Goal: Task Accomplishment & Management: Manage account settings

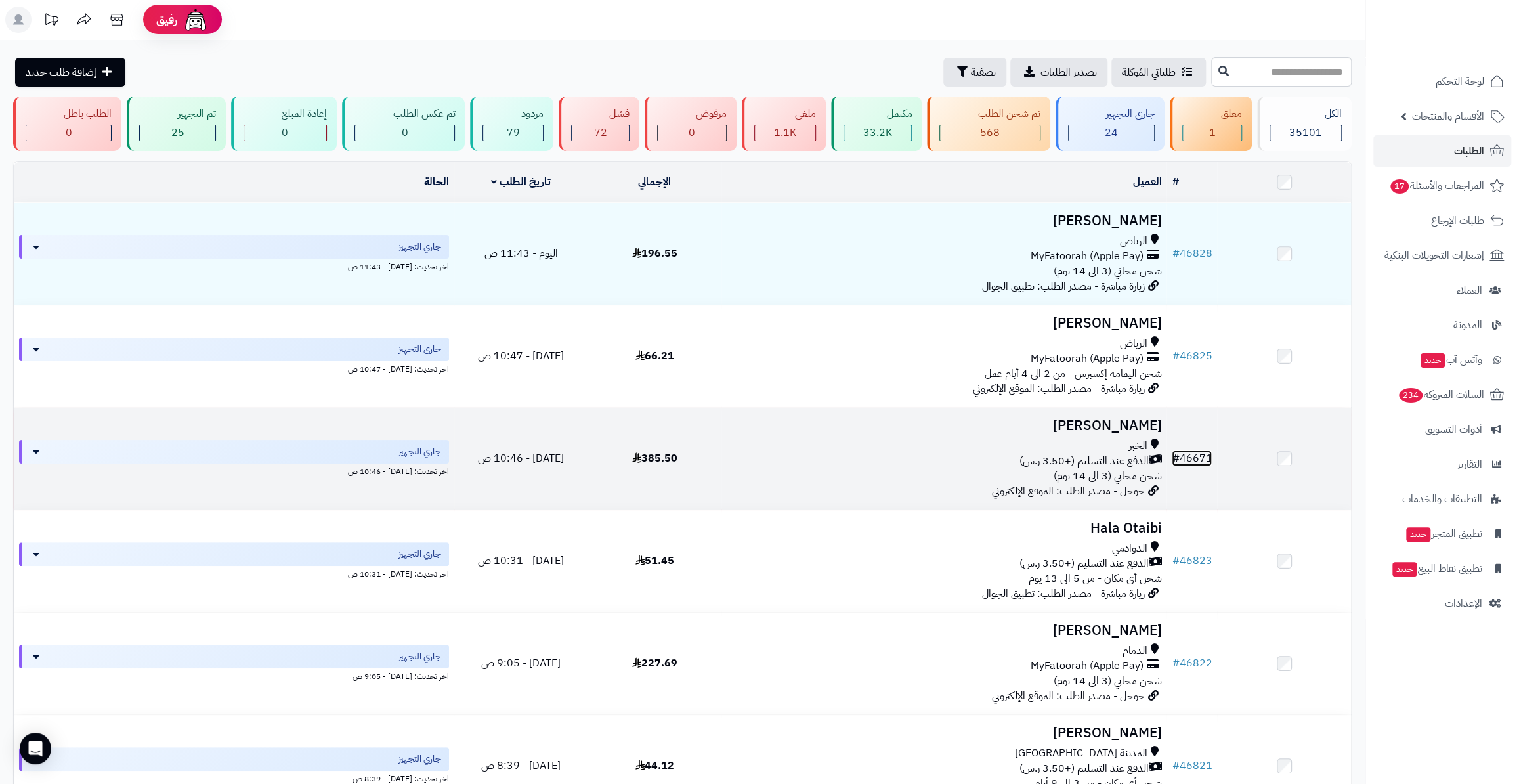
click at [1196, 456] on link "# 46671" at bounding box center [1191, 458] width 40 height 16
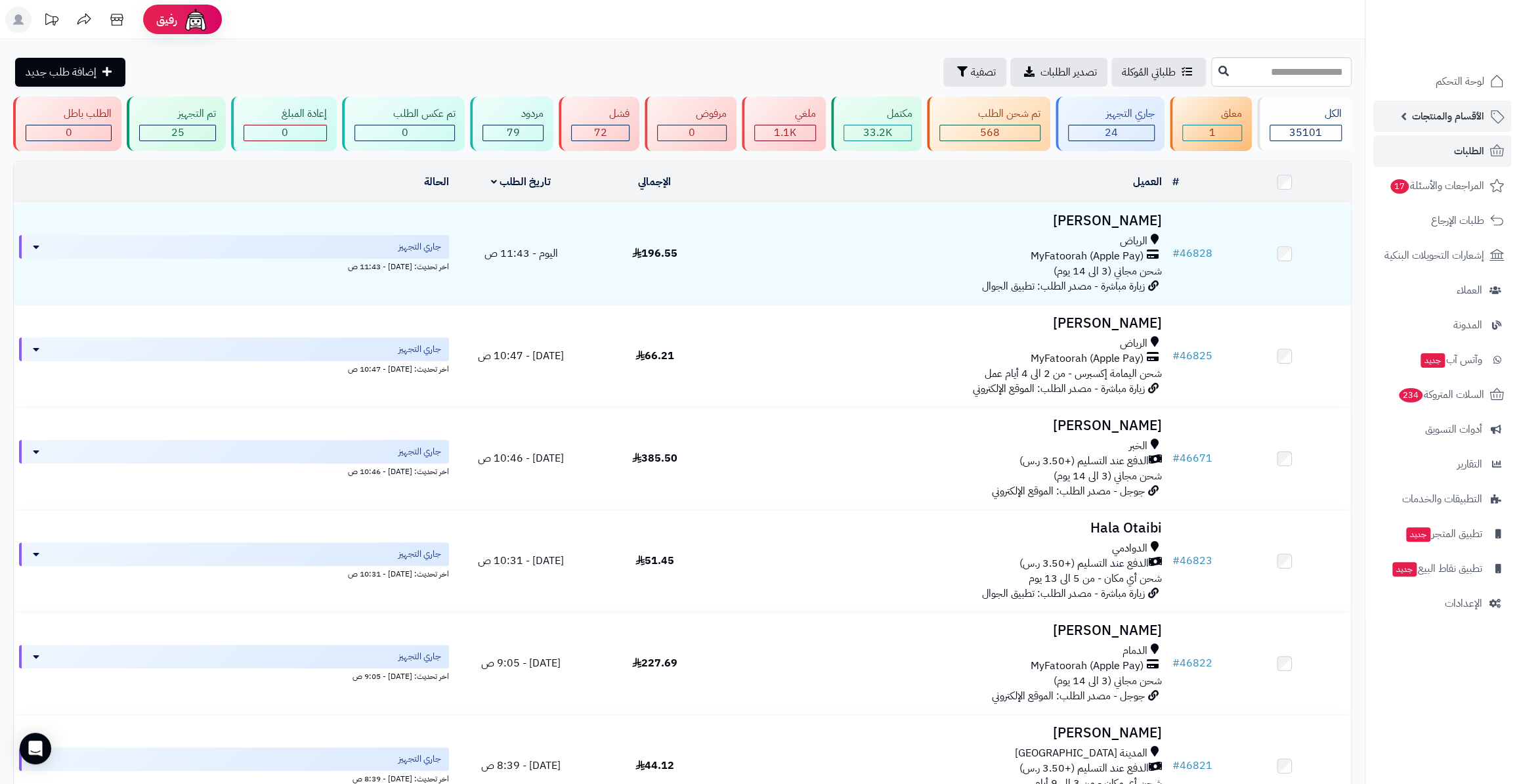
click at [1456, 109] on span "الأقسام والمنتجات" at bounding box center [1448, 116] width 72 height 18
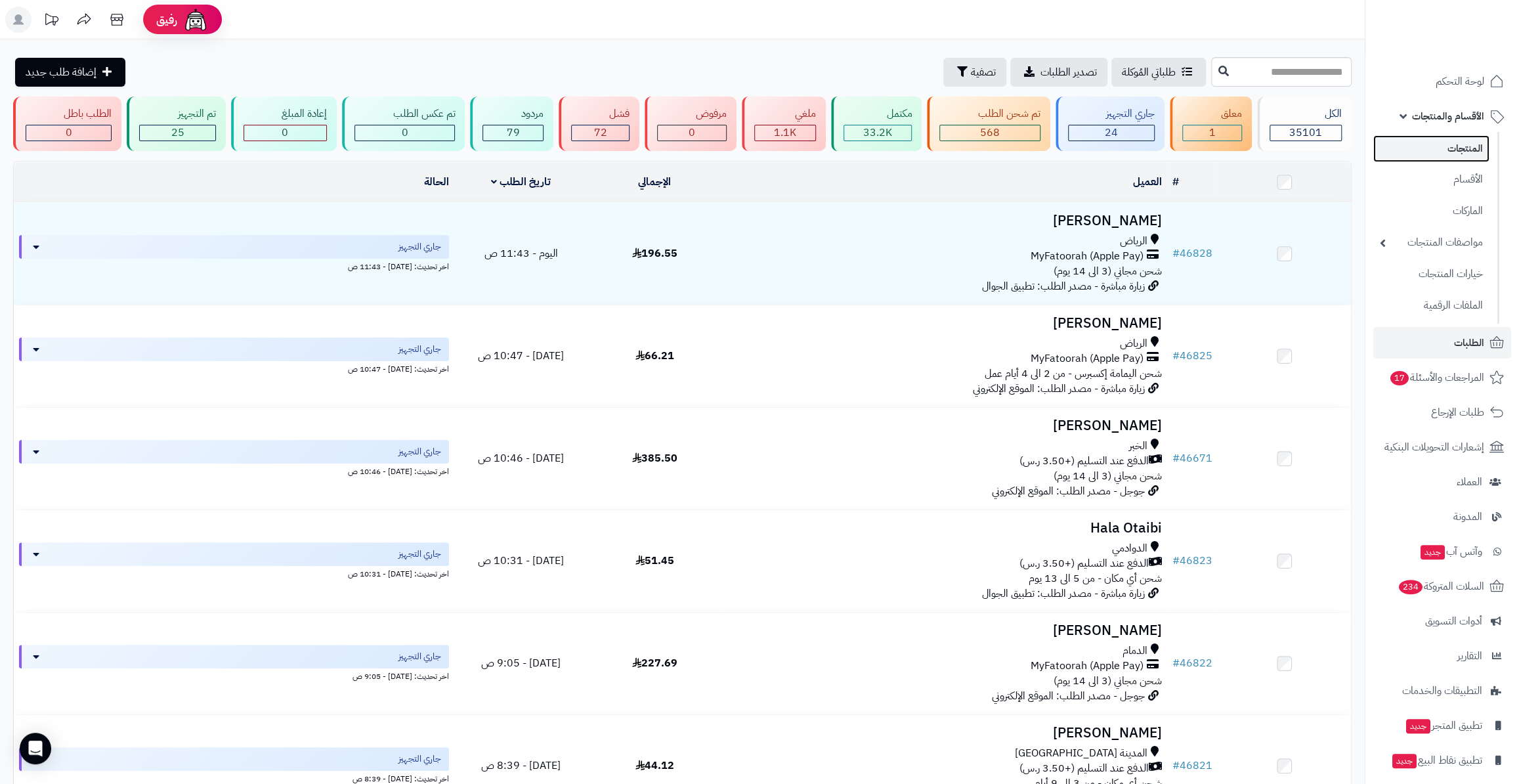
click at [1444, 144] on link "المنتجات" at bounding box center [1432, 148] width 116 height 27
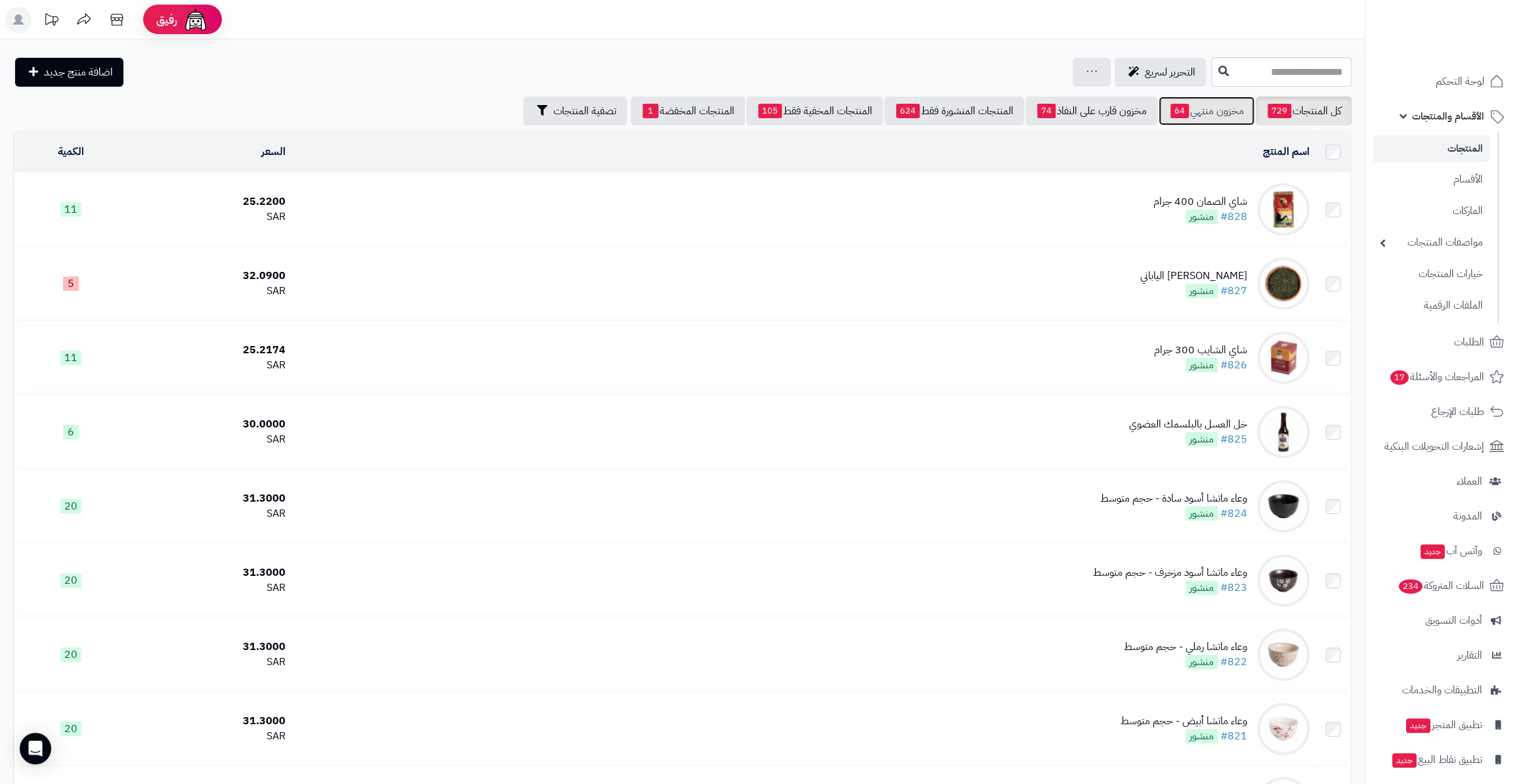
click at [1164, 115] on link "مخزون منتهي 64" at bounding box center [1206, 111] width 96 height 29
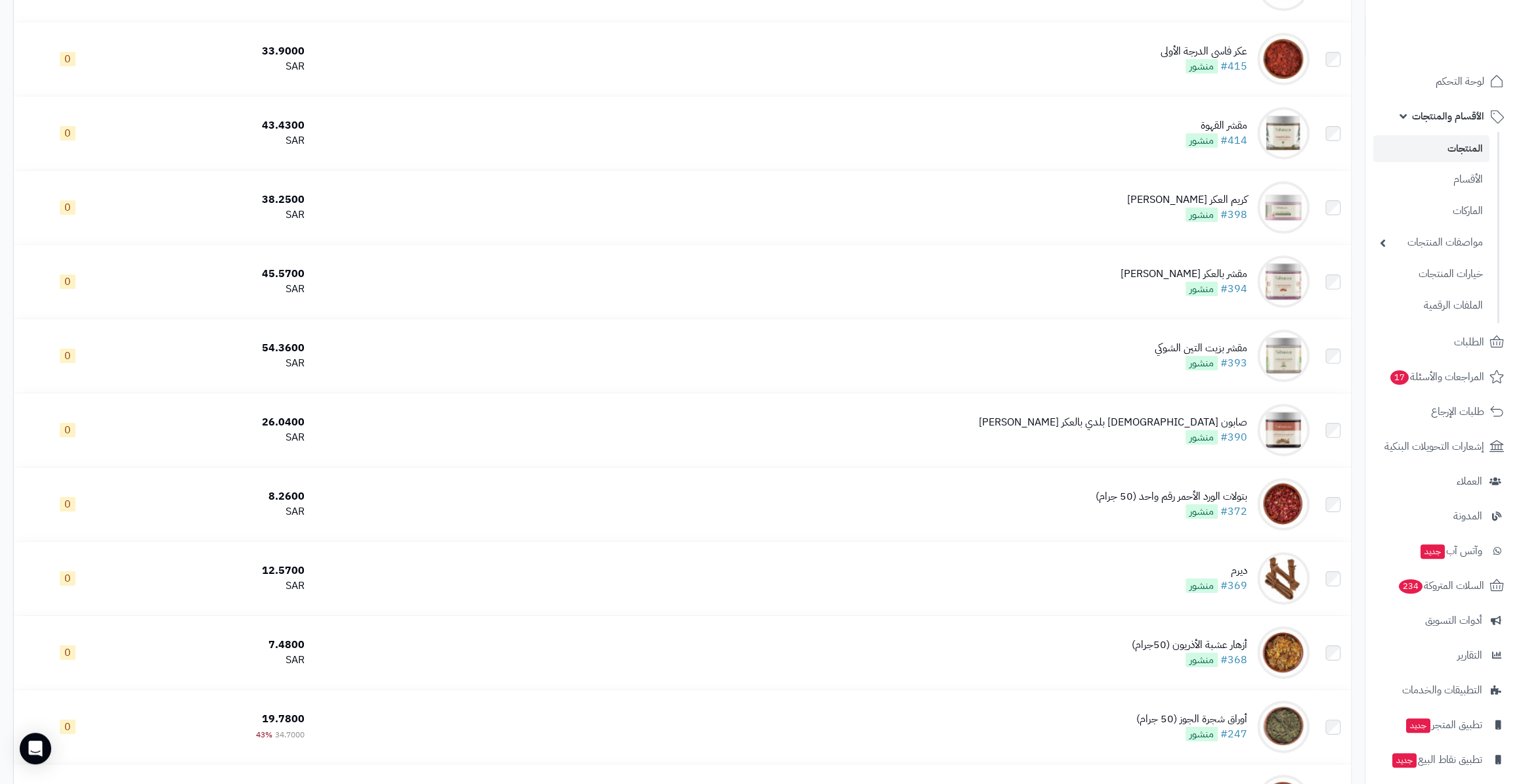
scroll to position [3790, 0]
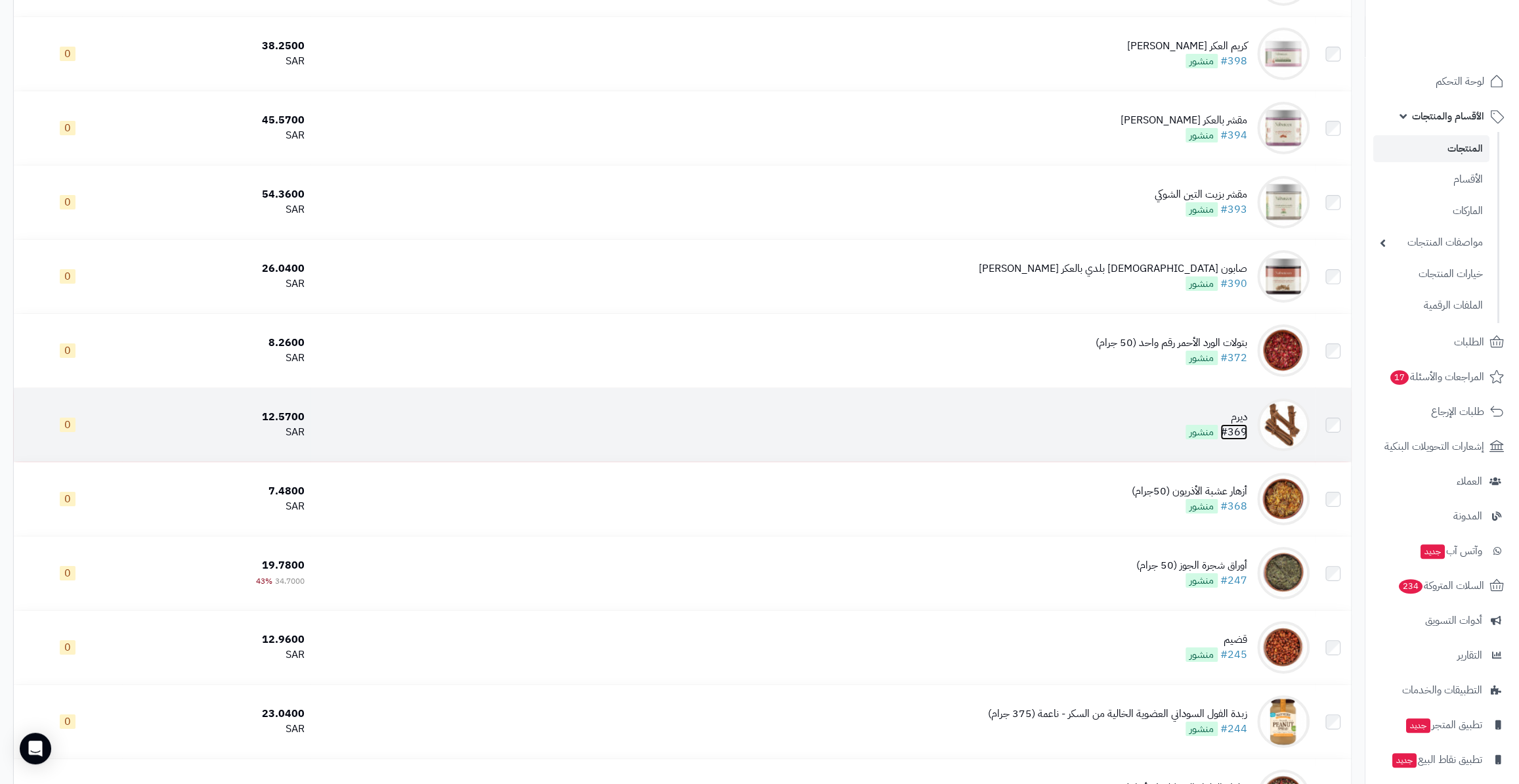
click at [1239, 424] on link "#369" at bounding box center [1233, 431] width 27 height 16
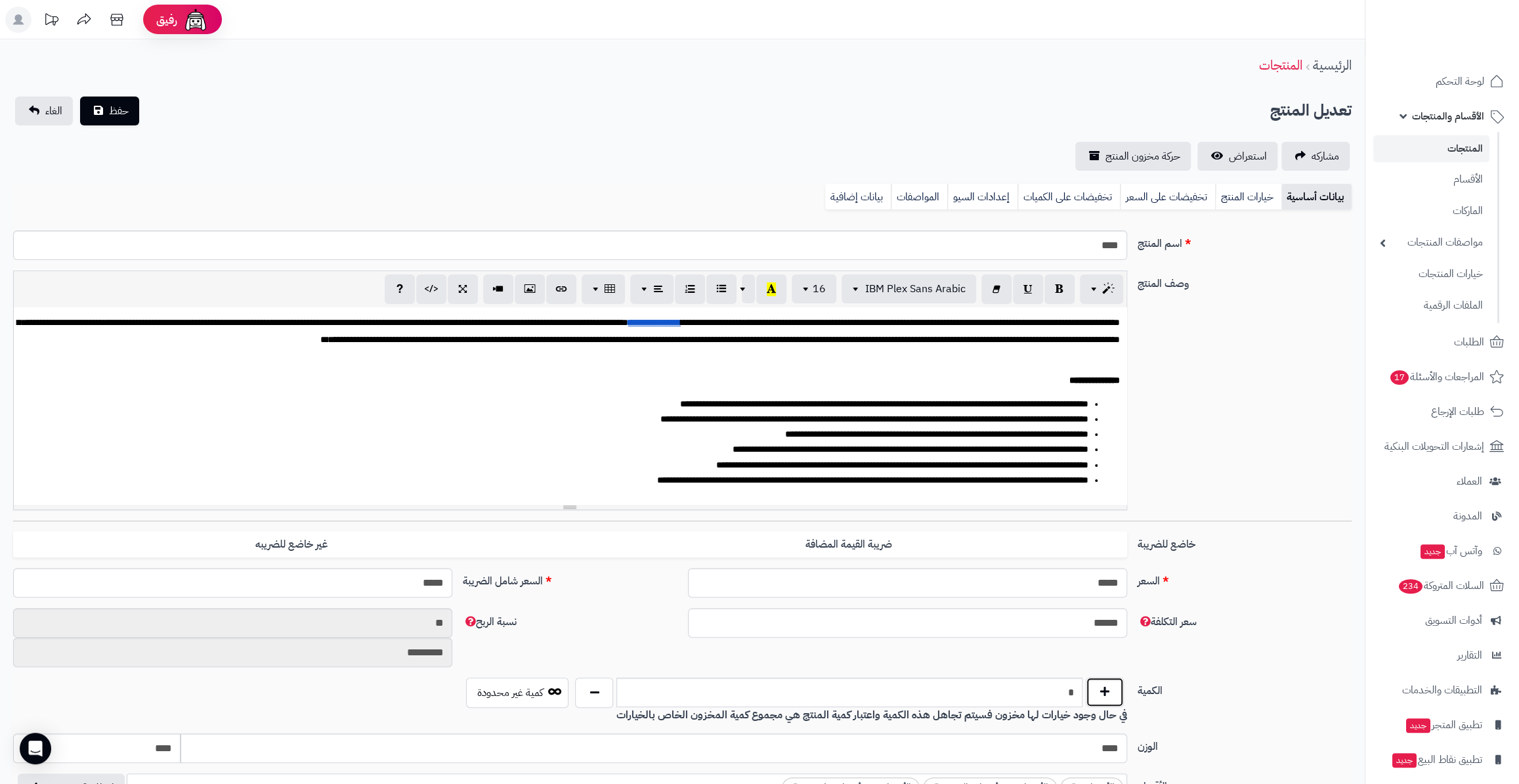
click at [1105, 689] on button "button" at bounding box center [1105, 692] width 38 height 30
click at [1100, 686] on button "button" at bounding box center [1105, 692] width 38 height 30
type input "*"
drag, startPoint x: 106, startPoint y: 105, endPoint x: 105, endPoint y: 112, distance: 7.1
click at [108, 105] on button "حفظ" at bounding box center [109, 110] width 59 height 29
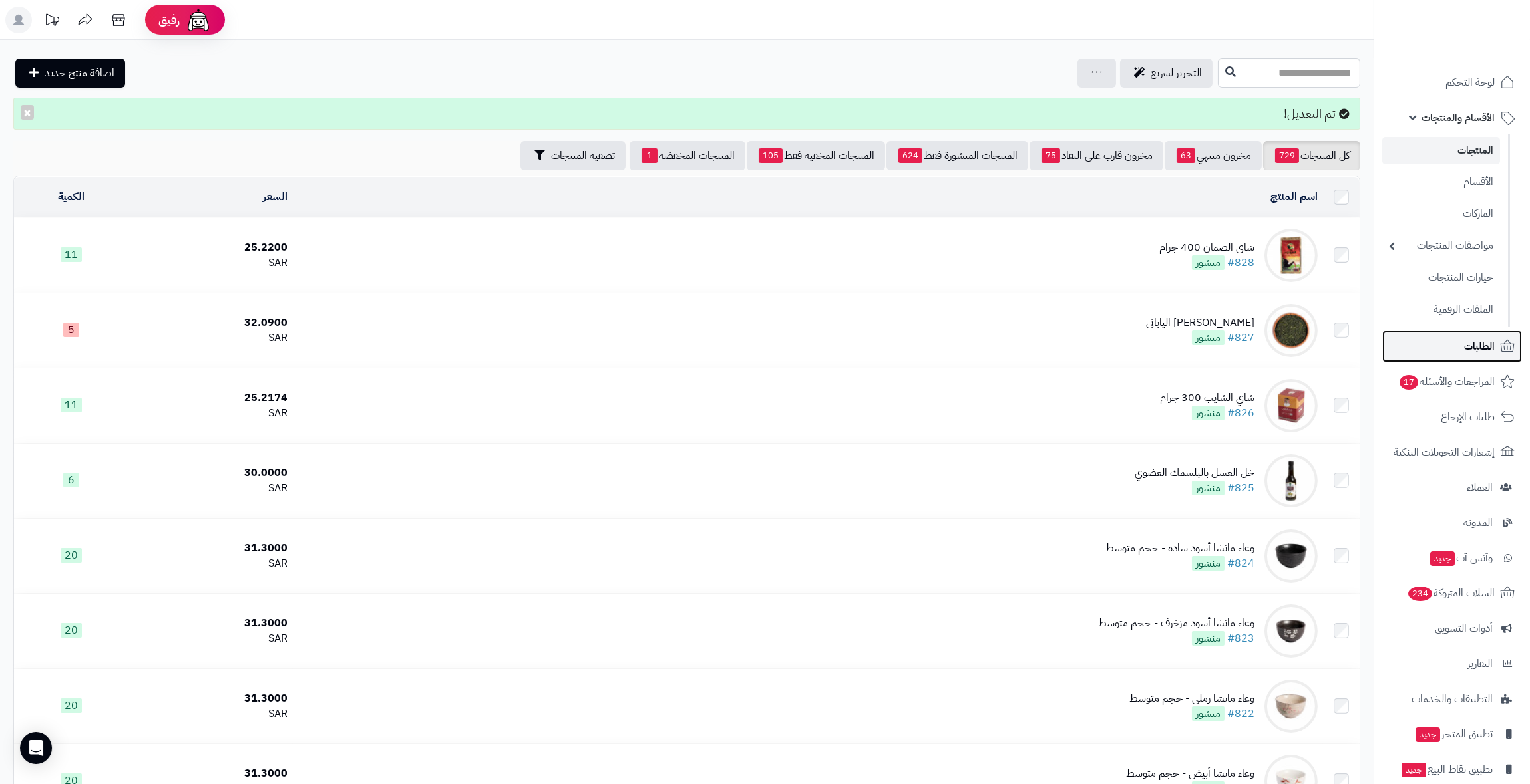
click at [1434, 335] on link "الطلبات" at bounding box center [1452, 346] width 140 height 32
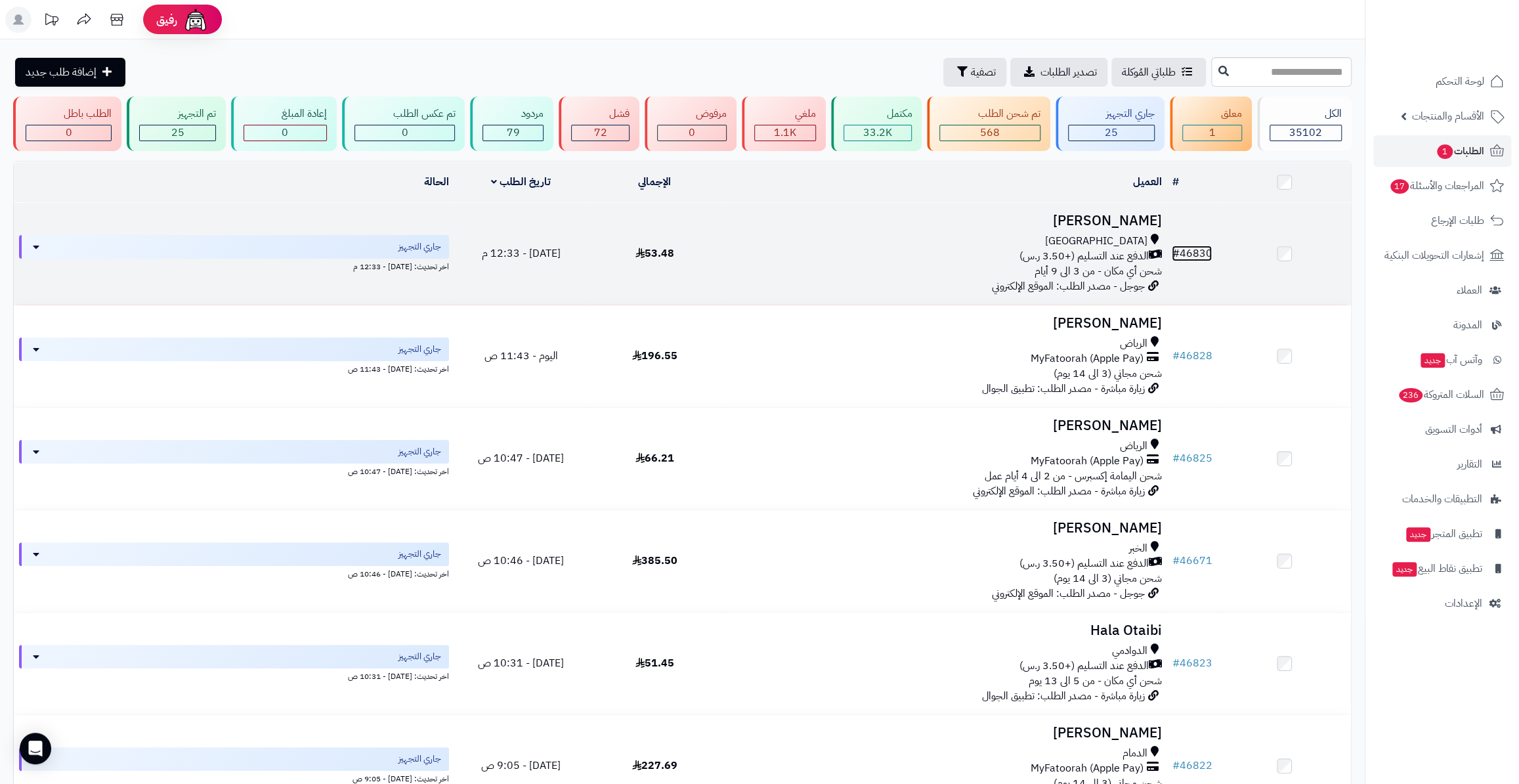
click at [1187, 248] on link "# 46830" at bounding box center [1191, 253] width 40 height 16
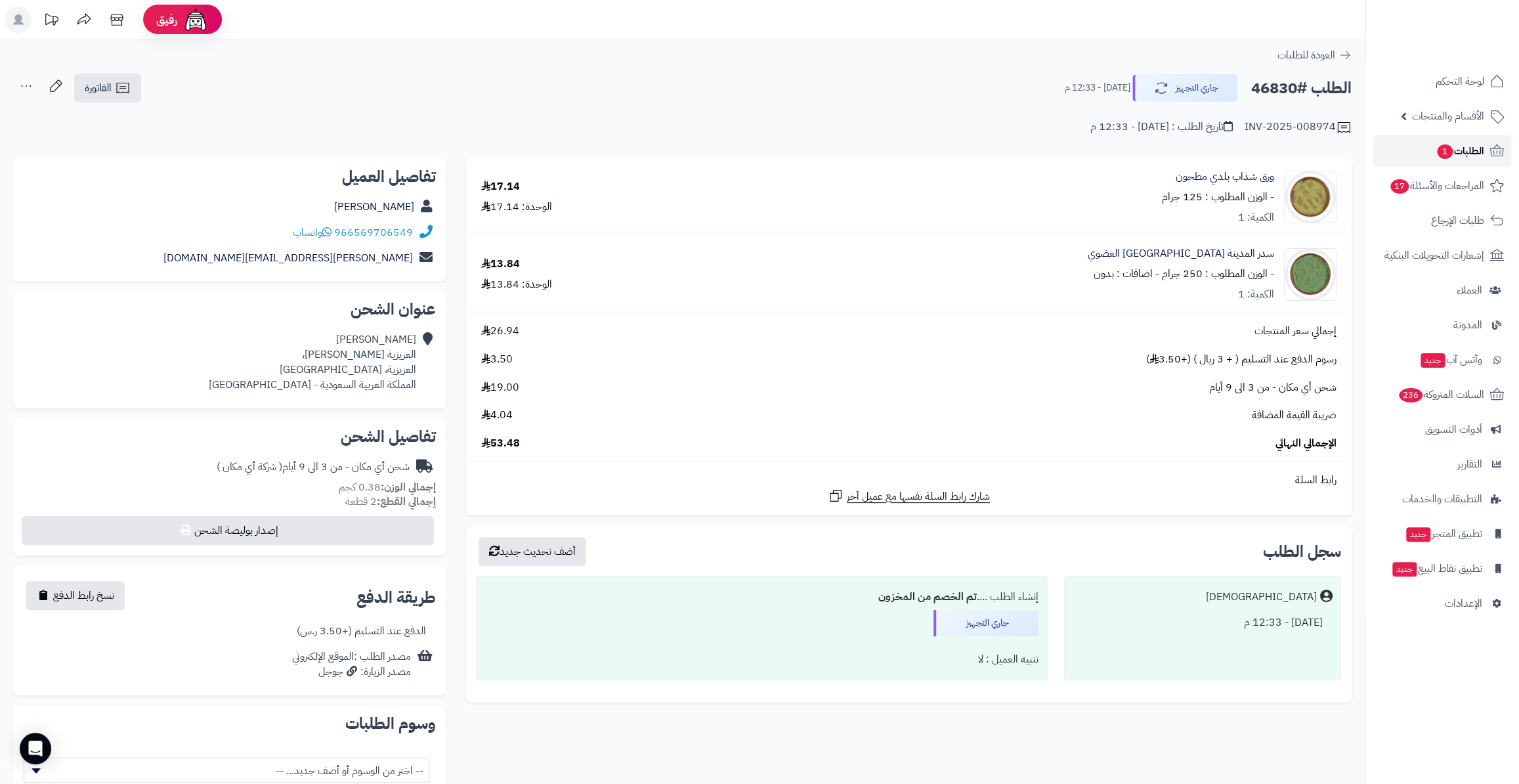
click at [1421, 155] on link "الطلبات 1" at bounding box center [1443, 151] width 138 height 31
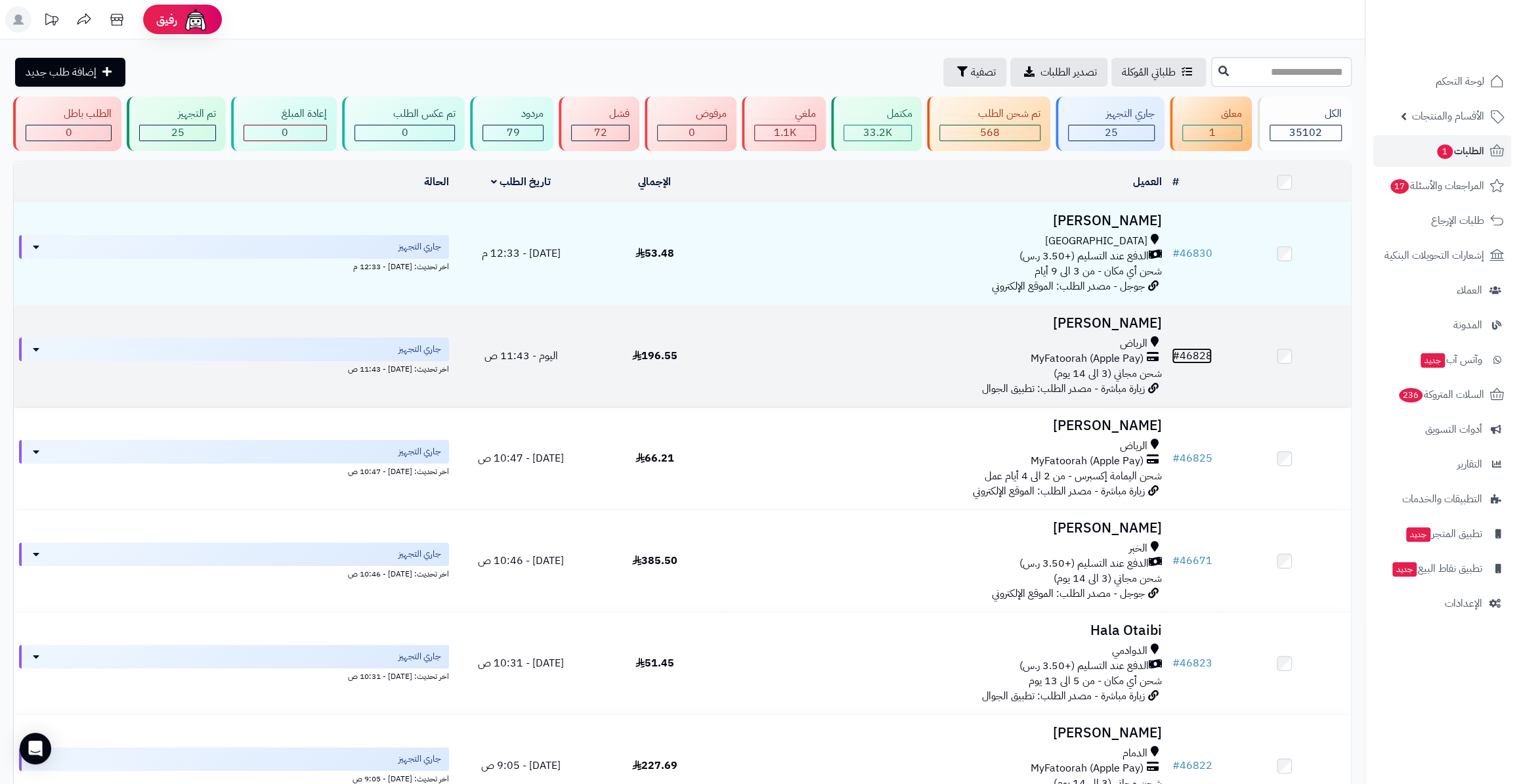
click at [1193, 359] on link "# 46828" at bounding box center [1191, 355] width 40 height 16
